Goal: Task Accomplishment & Management: Manage account settings

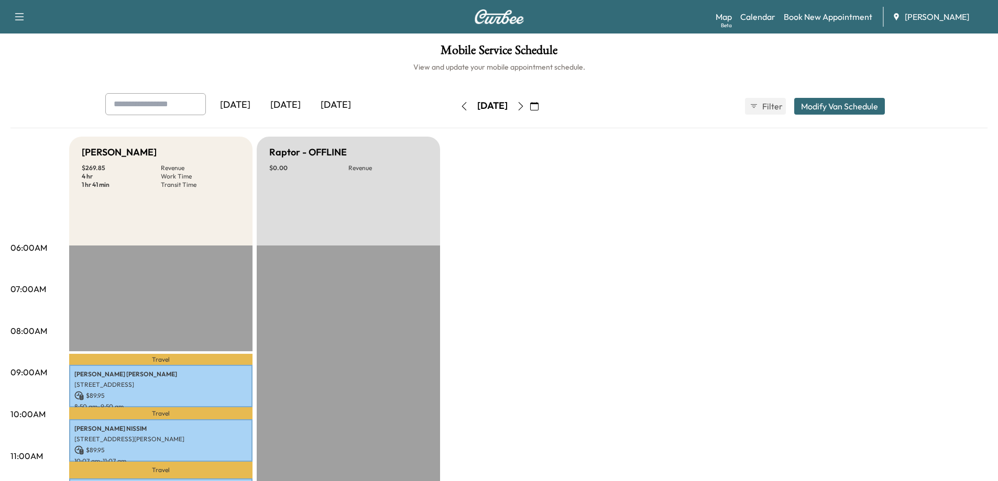
click at [523, 108] on icon "button" at bounding box center [520, 106] width 5 height 8
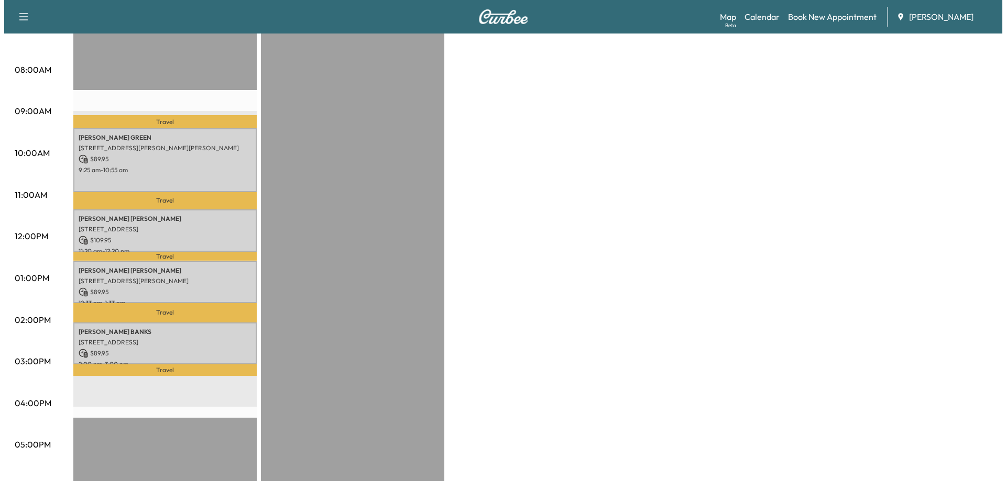
scroll to position [262, 0]
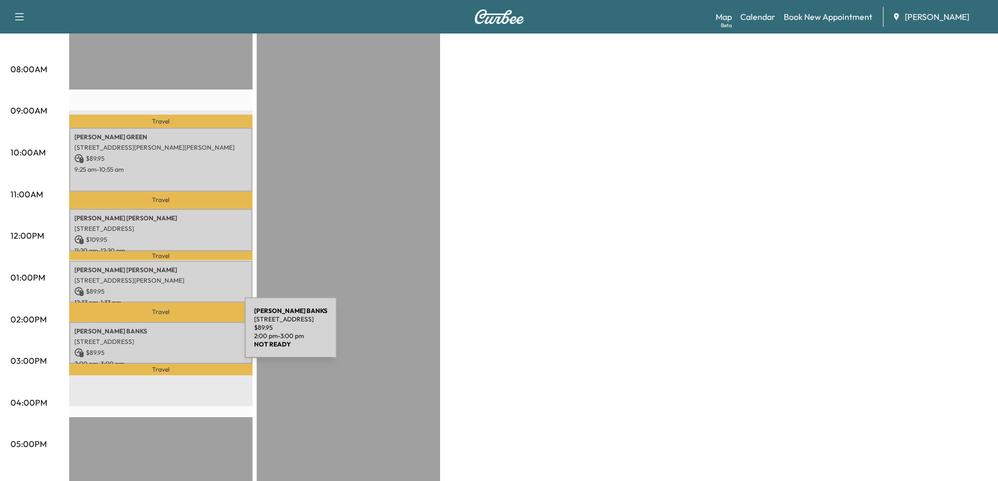
click at [166, 338] on p "[STREET_ADDRESS]" at bounding box center [160, 342] width 173 height 8
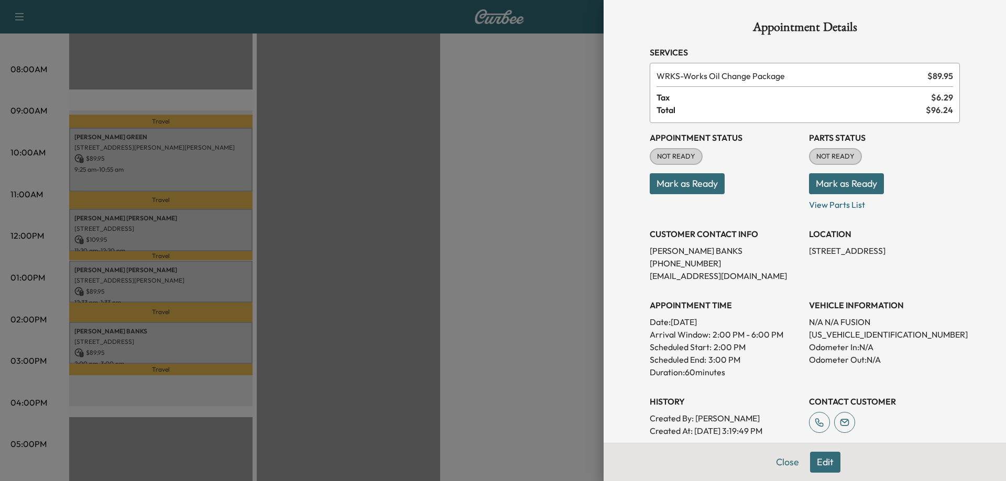
click at [688, 180] on button "Mark as Ready" at bounding box center [686, 183] width 75 height 21
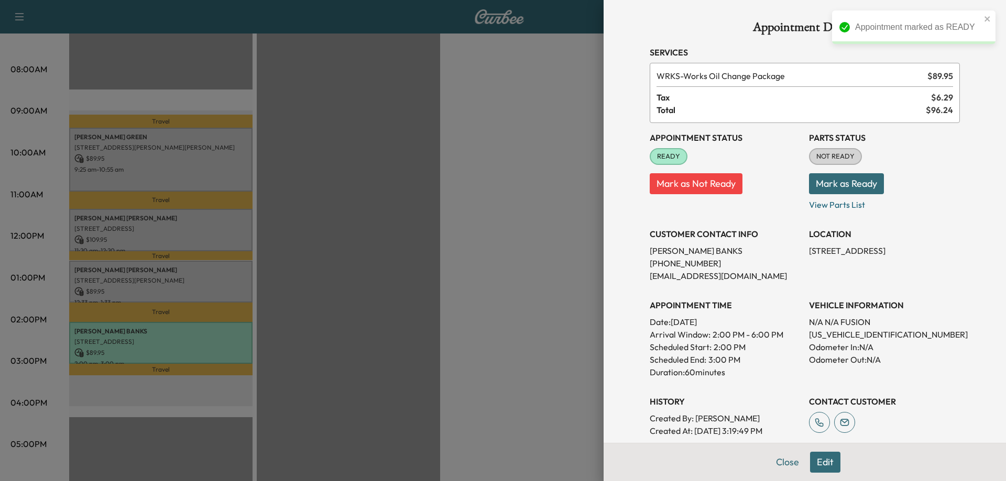
click at [838, 339] on p "[US_VEHICLE_IDENTIFICATION_NUMBER]" at bounding box center [884, 334] width 151 height 13
copy p "[US_VEHICLE_IDENTIFICATION_NUMBER]"
drag, startPoint x: 145, startPoint y: 302, endPoint x: 148, endPoint y: 288, distance: 14.9
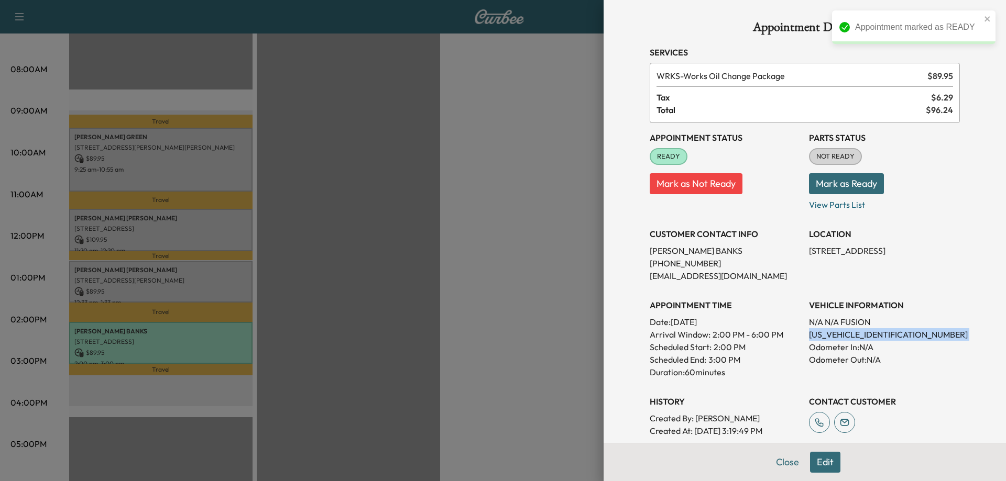
click at [145, 302] on div at bounding box center [503, 240] width 1006 height 481
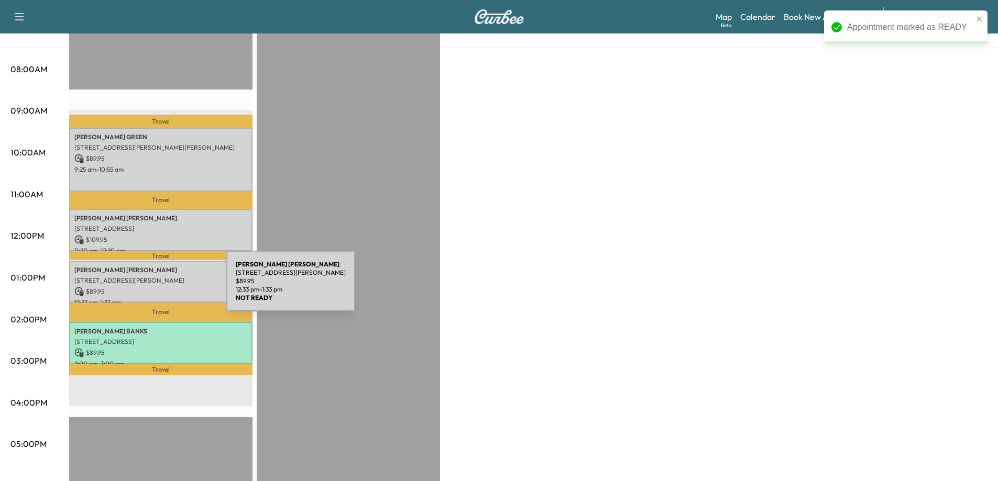
click at [150, 280] on p "[STREET_ADDRESS][PERSON_NAME]" at bounding box center [160, 281] width 173 height 8
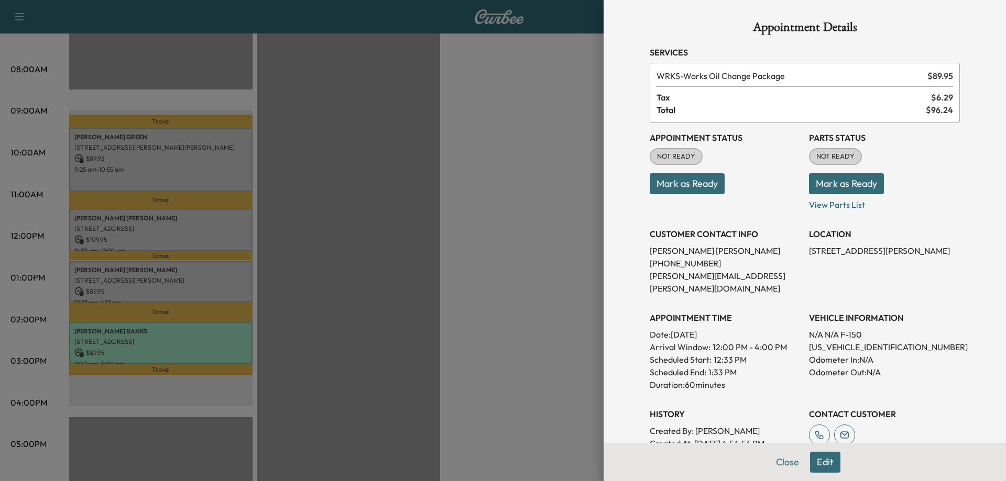
click at [699, 191] on button "Mark as Ready" at bounding box center [686, 183] width 75 height 21
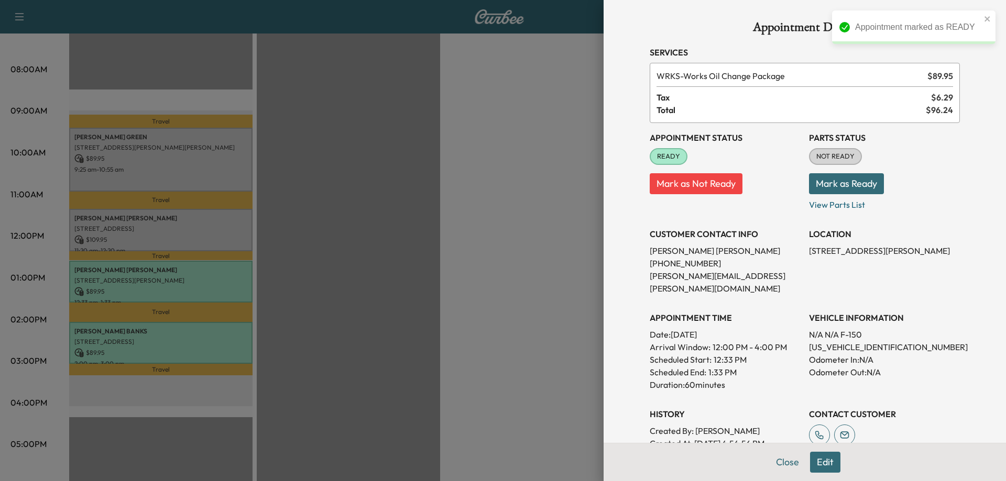
click at [837, 341] on p "[US_VEHICLE_IDENTIFICATION_NUMBER]" at bounding box center [884, 347] width 151 height 13
copy p "[US_VEHICLE_IDENTIFICATION_NUMBER]"
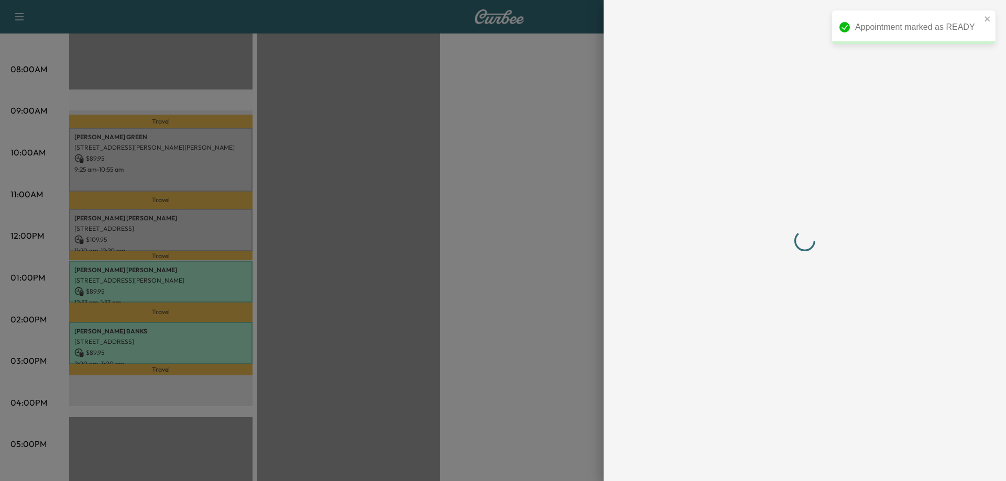
click at [311, 174] on div at bounding box center [503, 240] width 1006 height 481
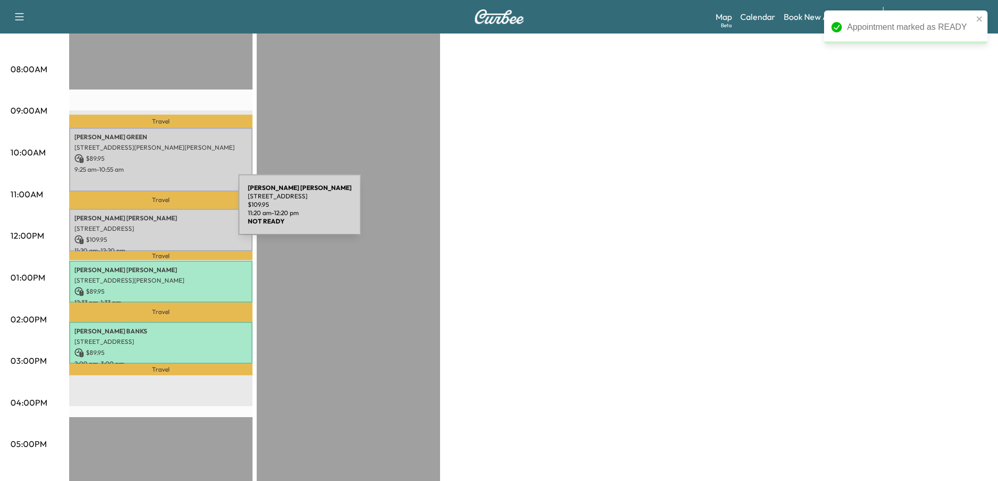
click at [159, 214] on p "[PERSON_NAME]" at bounding box center [160, 218] width 173 height 8
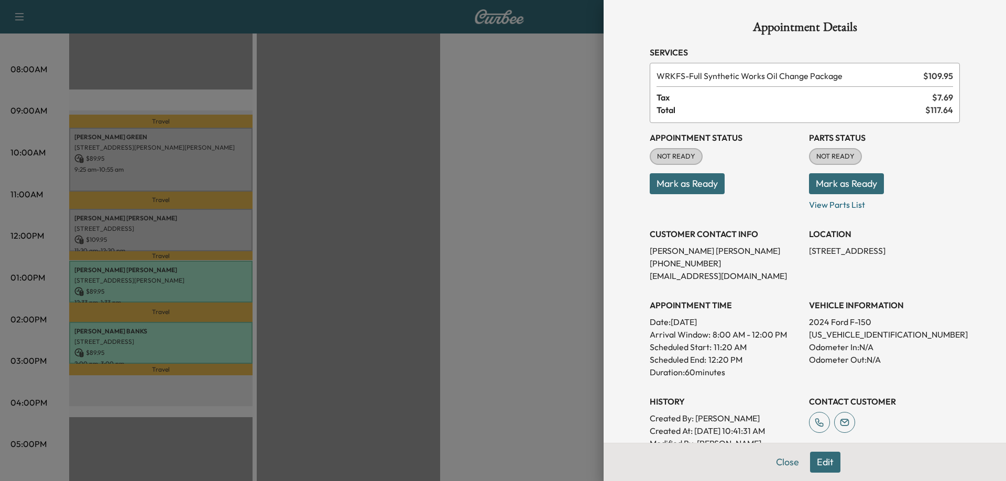
click at [835, 332] on p "[US_VEHICLE_IDENTIFICATION_NUMBER]" at bounding box center [884, 334] width 151 height 13
copy p "[US_VEHICLE_IDENTIFICATION_NUMBER]"
click at [680, 184] on button "Mark as Ready" at bounding box center [686, 183] width 75 height 21
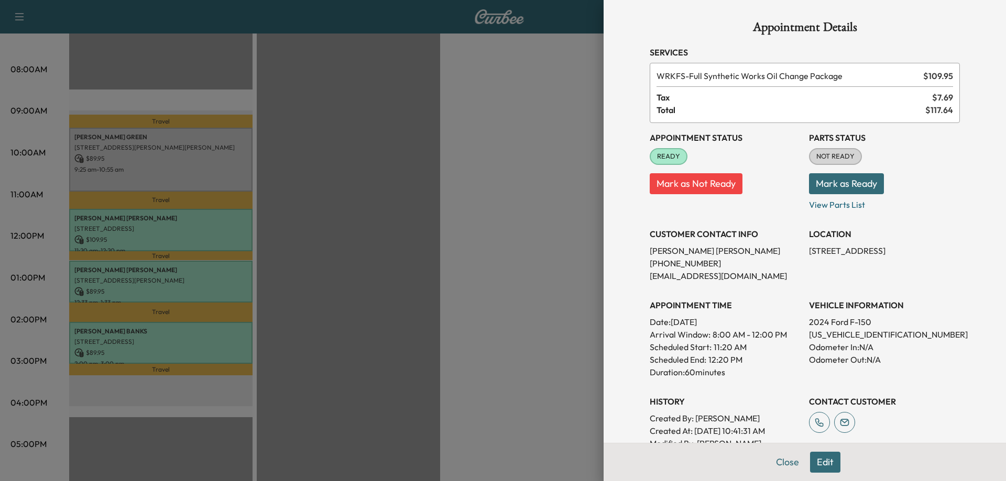
click at [466, 109] on div at bounding box center [503, 240] width 1006 height 481
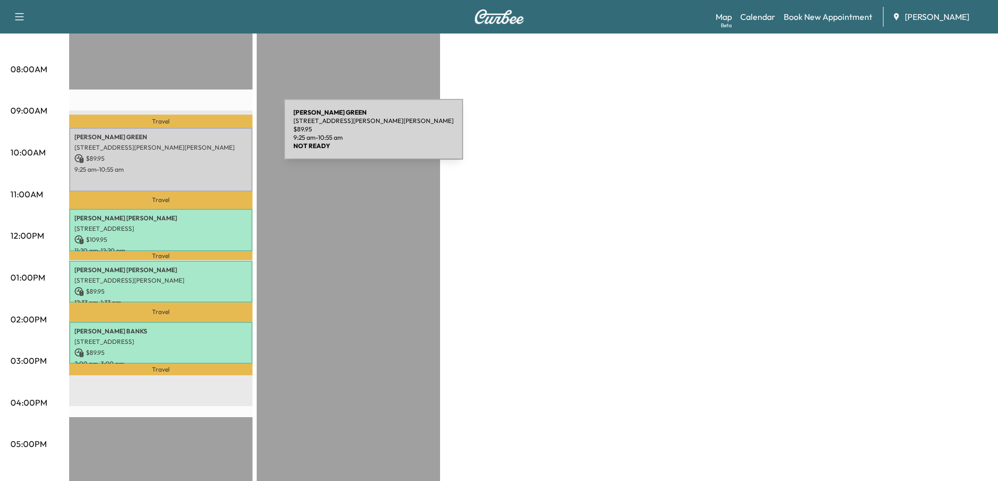
click at [205, 136] on p "[PERSON_NAME]" at bounding box center [160, 137] width 173 height 8
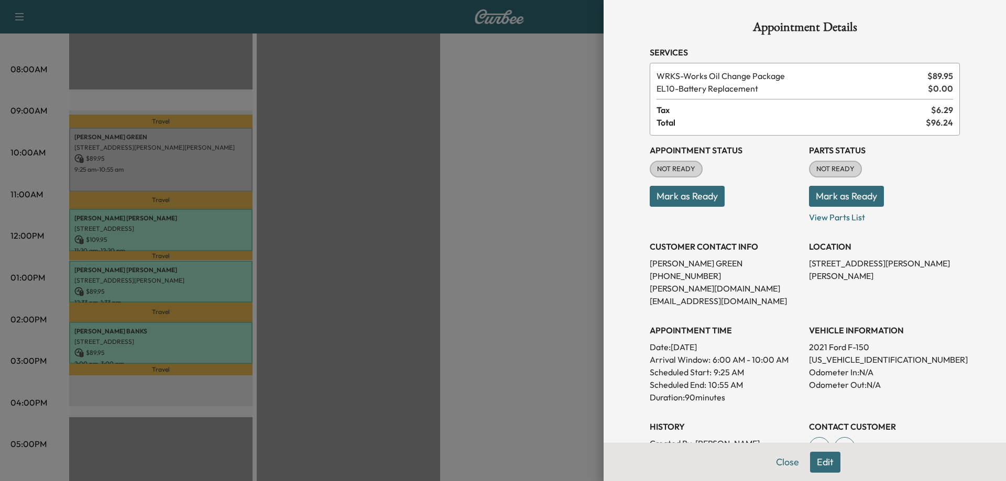
click at [694, 195] on button "Mark as Ready" at bounding box center [686, 196] width 75 height 21
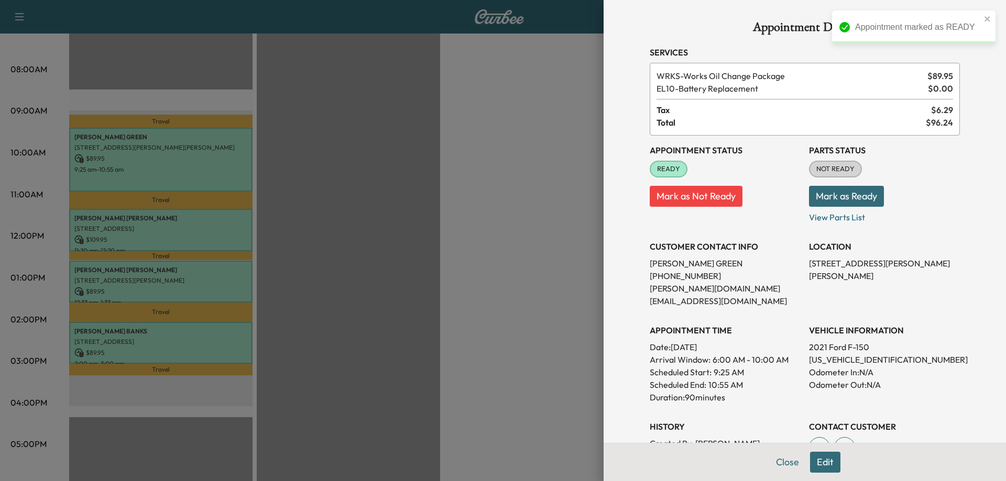
click at [836, 354] on p "[US_VEHICLE_IDENTIFICATION_NUMBER]" at bounding box center [884, 360] width 151 height 13
click at [834, 354] on p "[US_VEHICLE_IDENTIFICATION_NUMBER]" at bounding box center [884, 360] width 151 height 13
drag, startPoint x: 834, startPoint y: 347, endPoint x: 793, endPoint y: 350, distance: 41.0
click at [790, 354] on p "Arrival Window: 6:00 AM - 10:00 AM" at bounding box center [724, 360] width 151 height 13
click at [809, 354] on p "[US_VEHICLE_IDENTIFICATION_NUMBER]" at bounding box center [884, 360] width 151 height 13
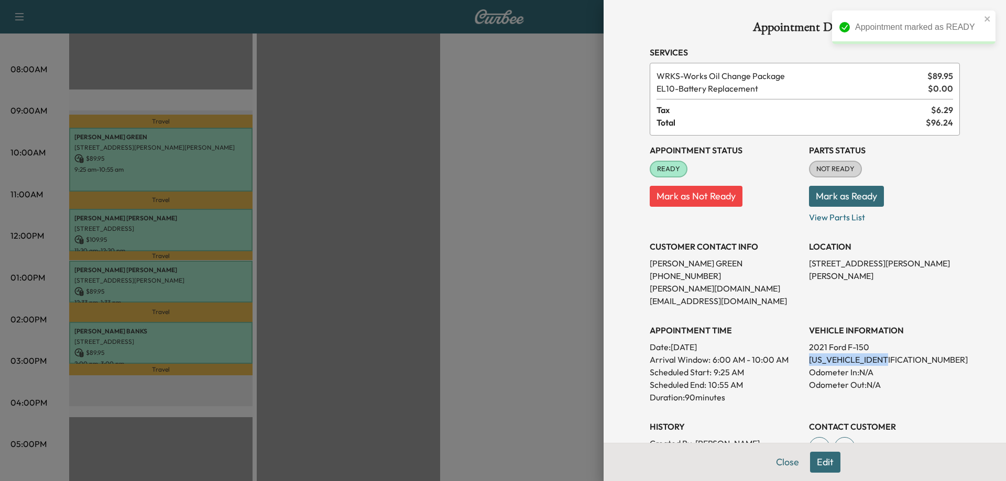
click at [809, 354] on p "[US_VEHICLE_IDENTIFICATION_NUMBER]" at bounding box center [884, 360] width 151 height 13
copy p "[US_VEHICLE_IDENTIFICATION_NUMBER]"
